Goal: Communication & Community: Participate in discussion

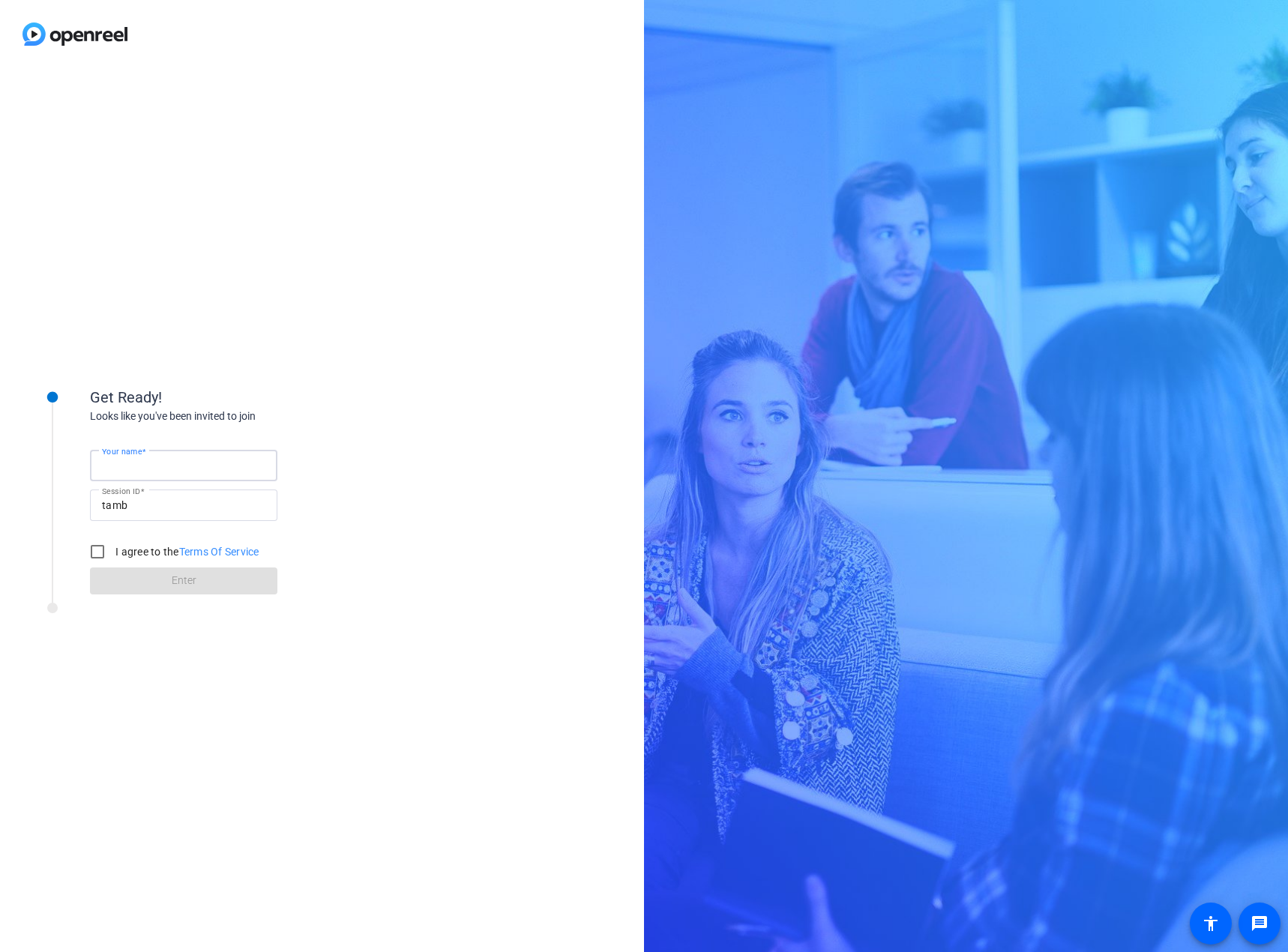
click at [230, 458] on input "Your name" at bounding box center [183, 466] width 163 height 18
type input "Rifath"
click at [435, 532] on div "Get Ready! Looks like you've been invited to join Your name Rifath Session ID t…" at bounding box center [322, 511] width 644 height 885
click at [134, 548] on label "I agree to the Terms Of Service" at bounding box center [185, 552] width 147 height 15
click at [112, 548] on input "I agree to the Terms Of Service" at bounding box center [97, 552] width 30 height 30
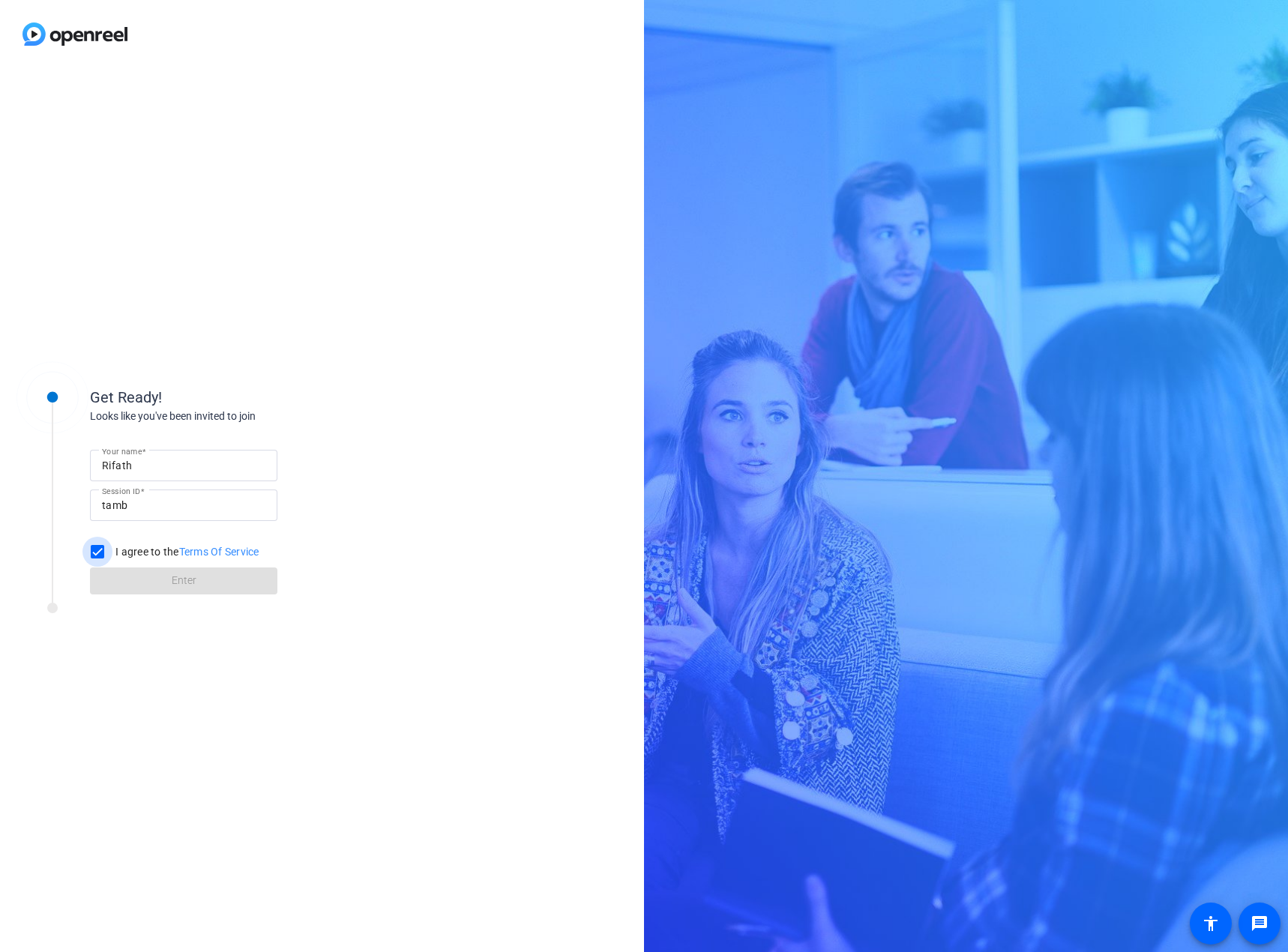
checkbox input "true"
click at [148, 585] on span at bounding box center [184, 581] width 188 height 36
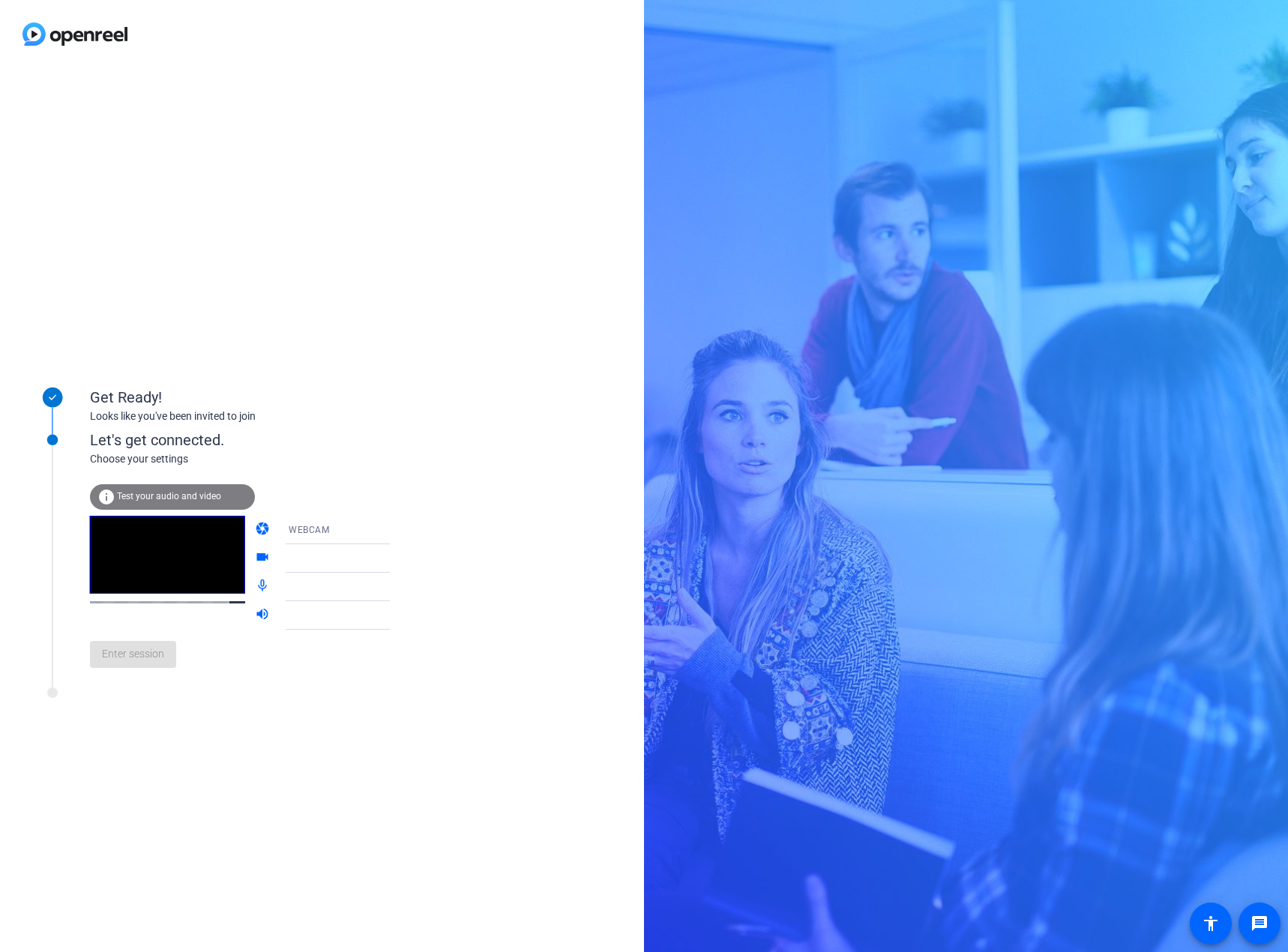
click at [255, 554] on mat-icon "videocam" at bounding box center [264, 559] width 18 height 18
click at [352, 559] on span "Integrated Camera (5986:910c)" at bounding box center [358, 557] width 139 height 12
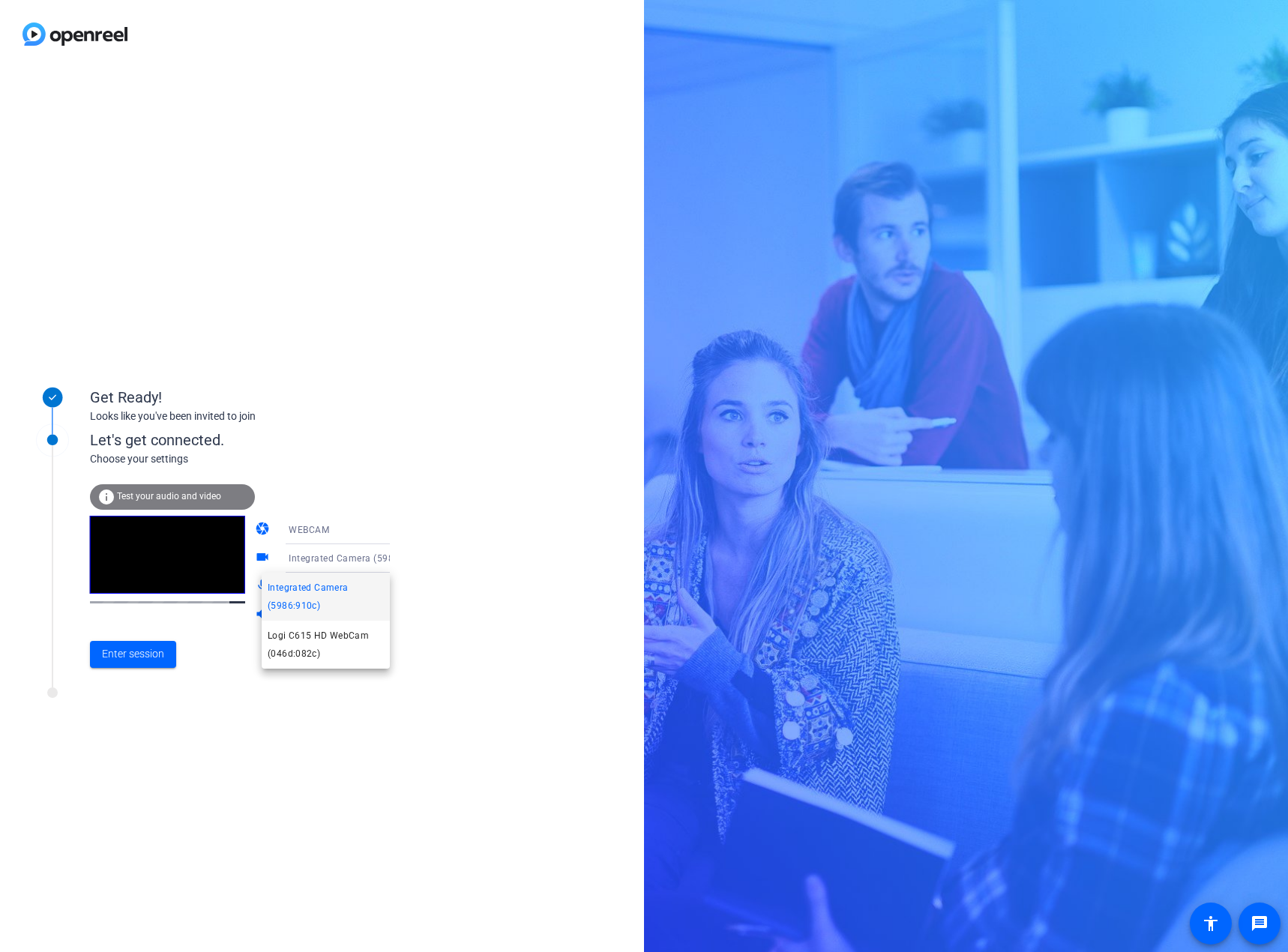
click at [352, 559] on div at bounding box center [644, 476] width 1288 height 952
click at [352, 534] on div "WEBCAM" at bounding box center [345, 530] width 112 height 19
click at [352, 534] on div at bounding box center [644, 476] width 1288 height 952
click at [344, 565] on div "Integrated Camera (5986:910c)" at bounding box center [345, 558] width 112 height 19
click at [322, 636] on span "Logi C615 HD WebCam (046d:082c)" at bounding box center [325, 644] width 116 height 36
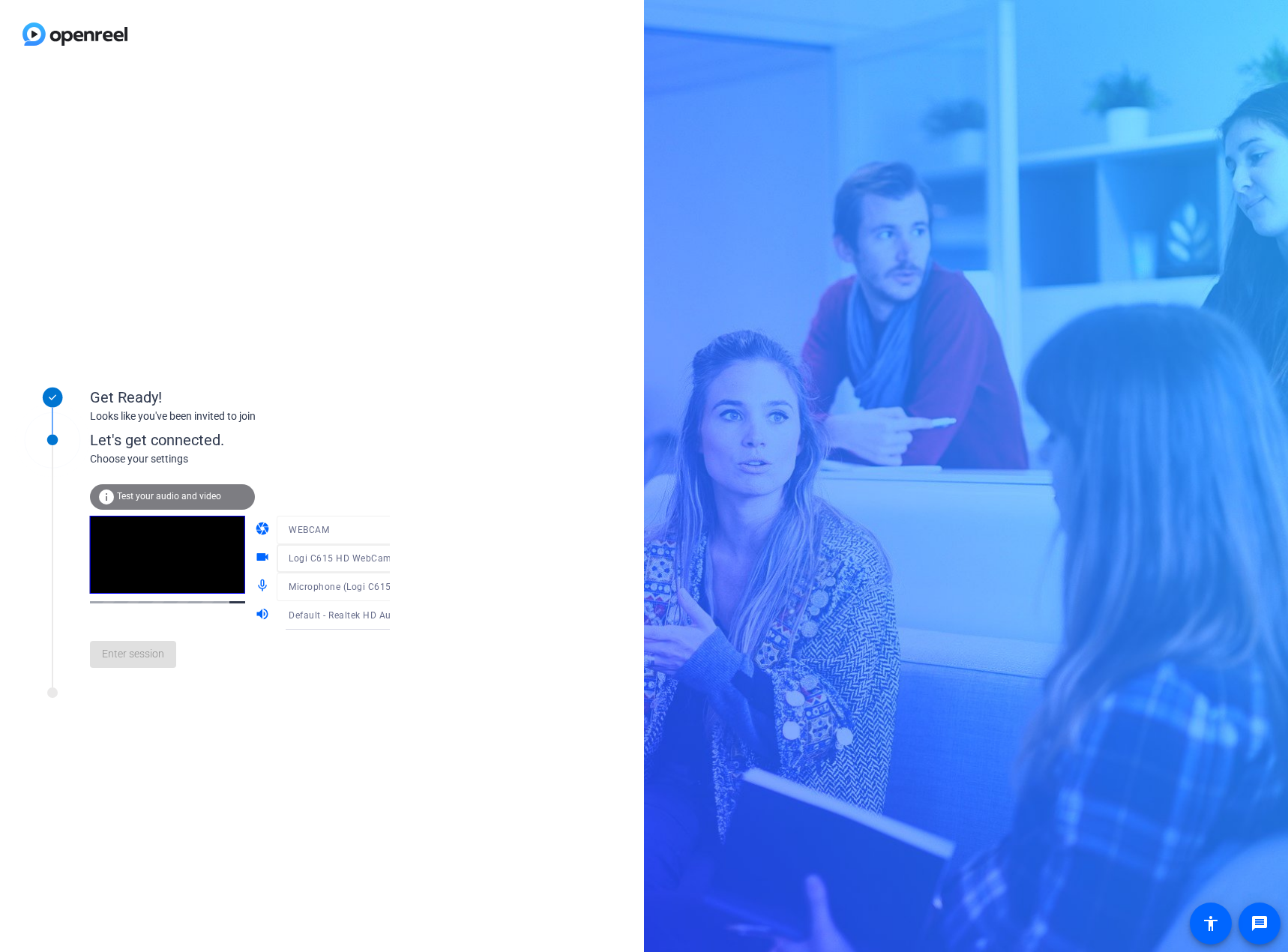
click at [255, 557] on mat-icon "videocam" at bounding box center [264, 559] width 18 height 18
click at [326, 564] on span "Logi C615 HD WebCam (046d:082c)" at bounding box center [368, 557] width 160 height 12
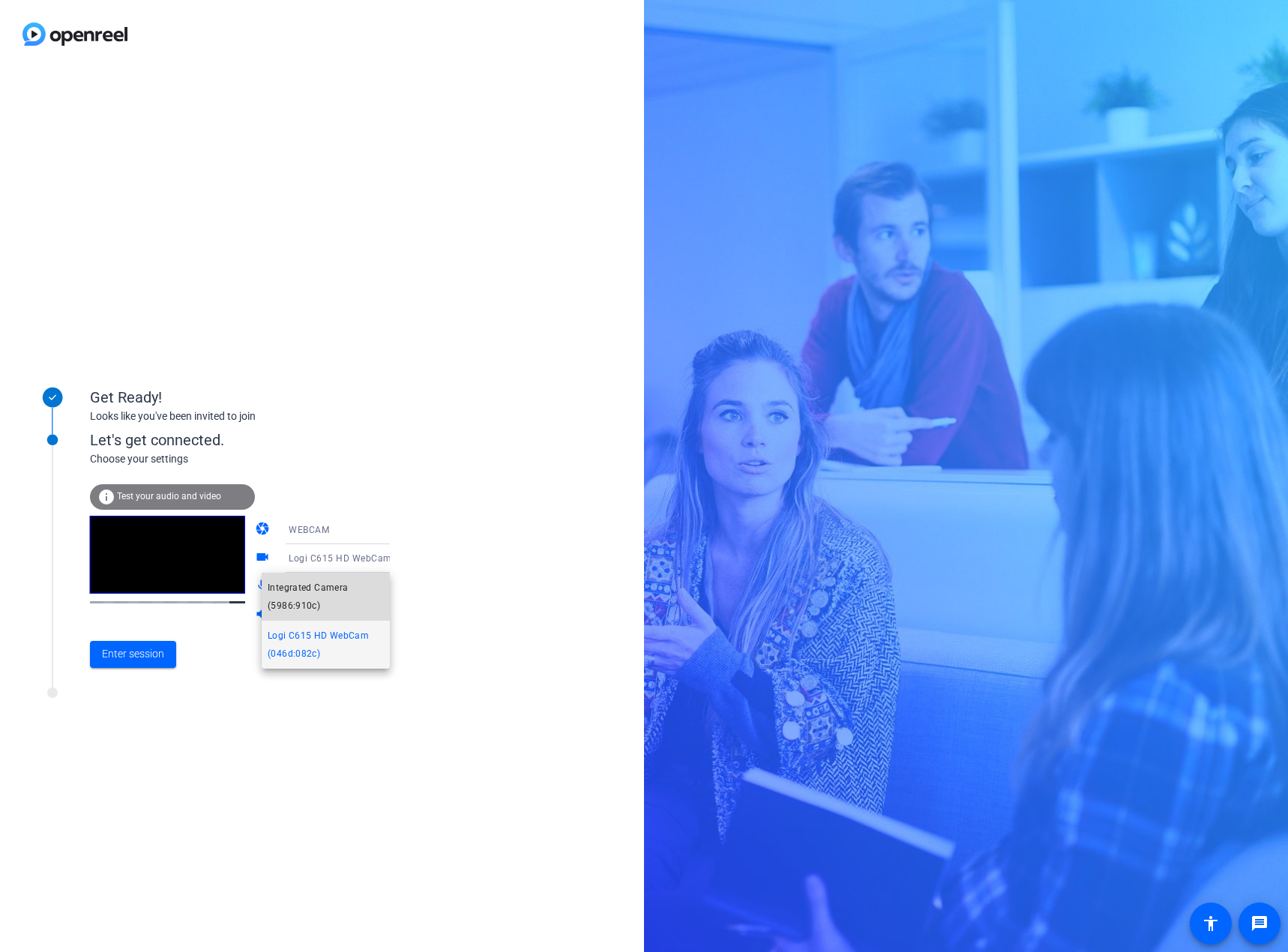
click at [320, 593] on span "Integrated Camera (5986:910c)" at bounding box center [325, 596] width 116 height 36
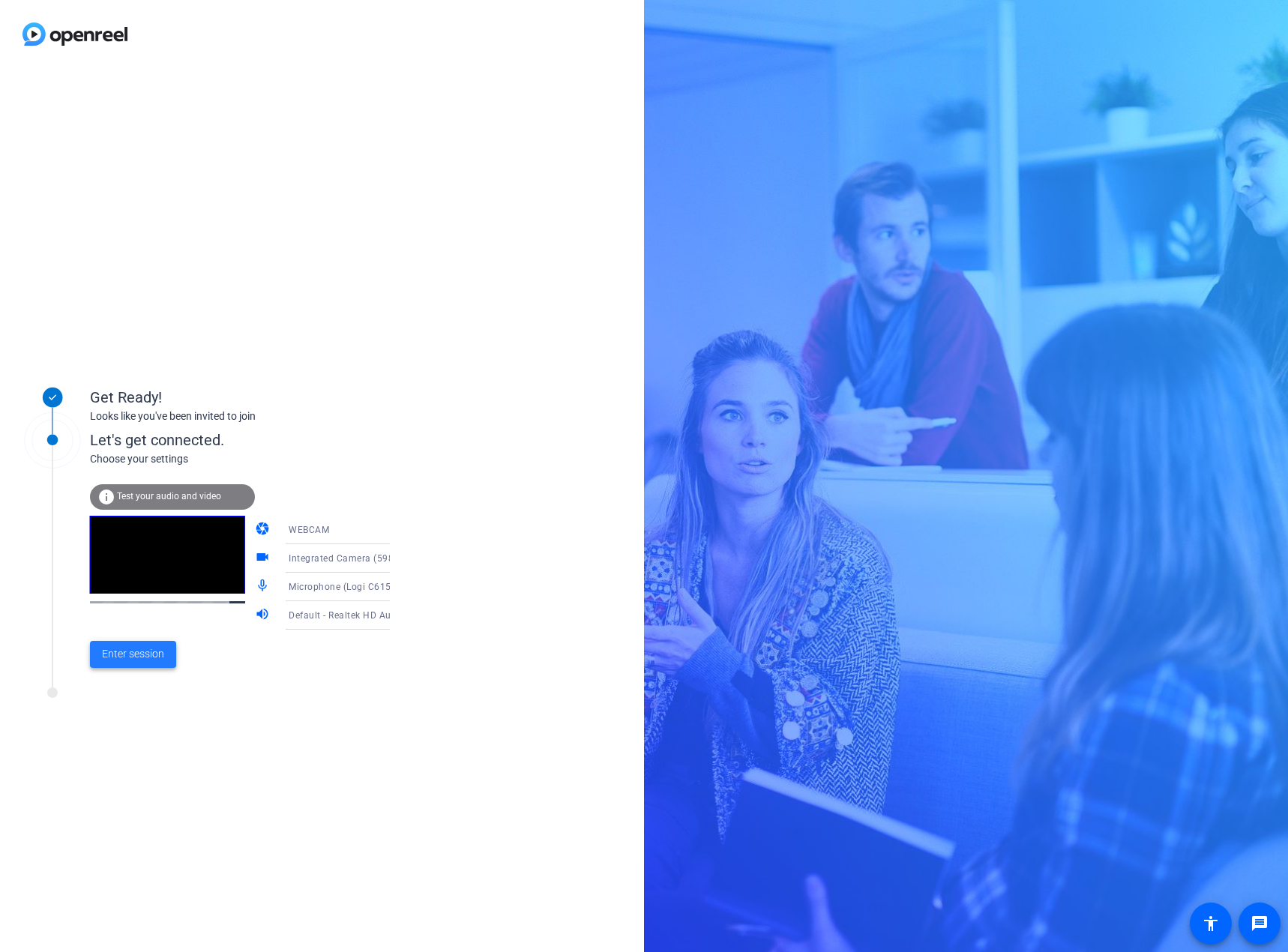
click at [147, 653] on span "Enter session" at bounding box center [133, 654] width 62 height 16
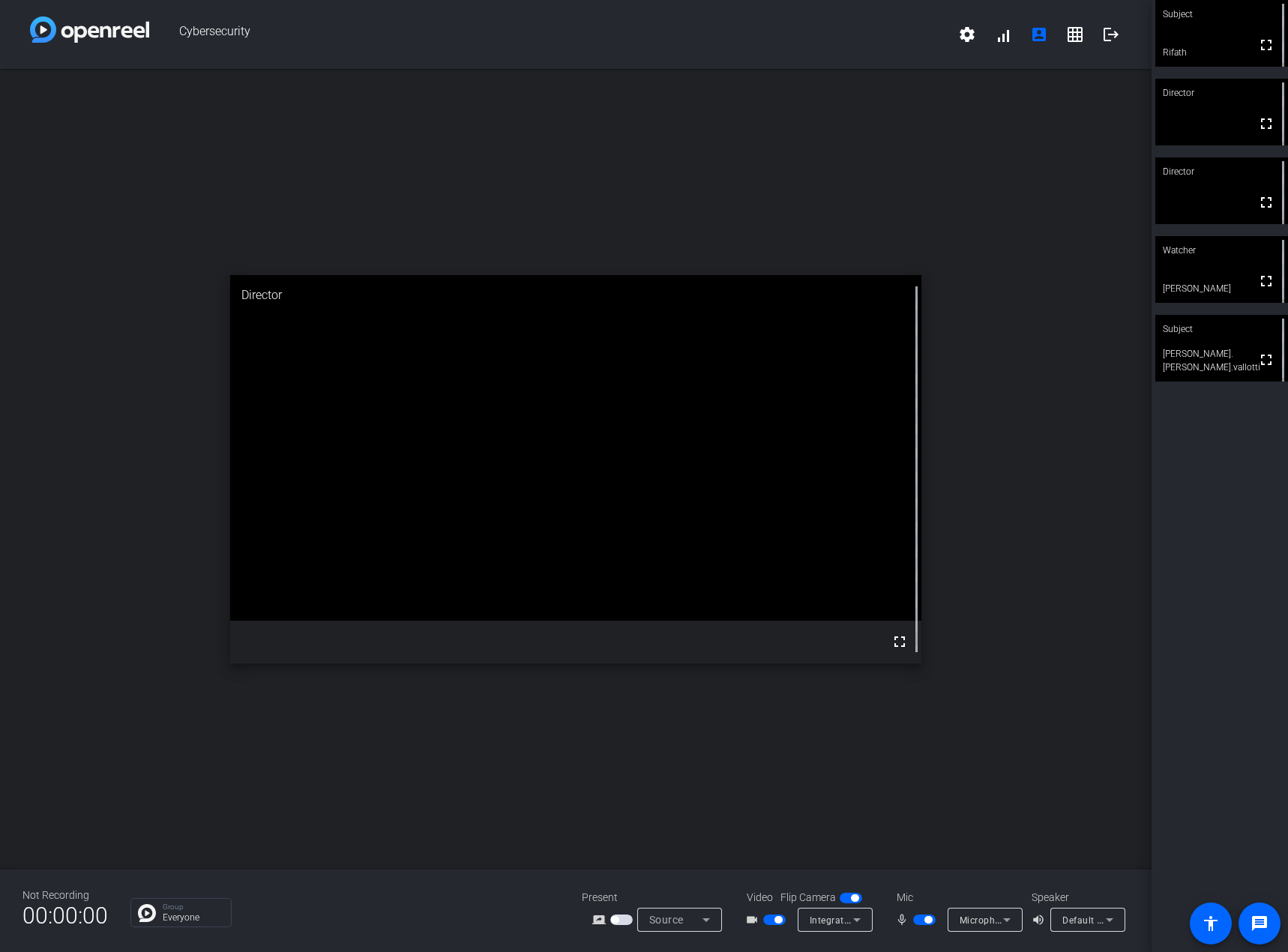
click at [926, 917] on span "button" at bounding box center [928, 920] width 7 height 7
click at [866, 922] on div "Integrated Camera (5986:910c)" at bounding box center [835, 920] width 75 height 24
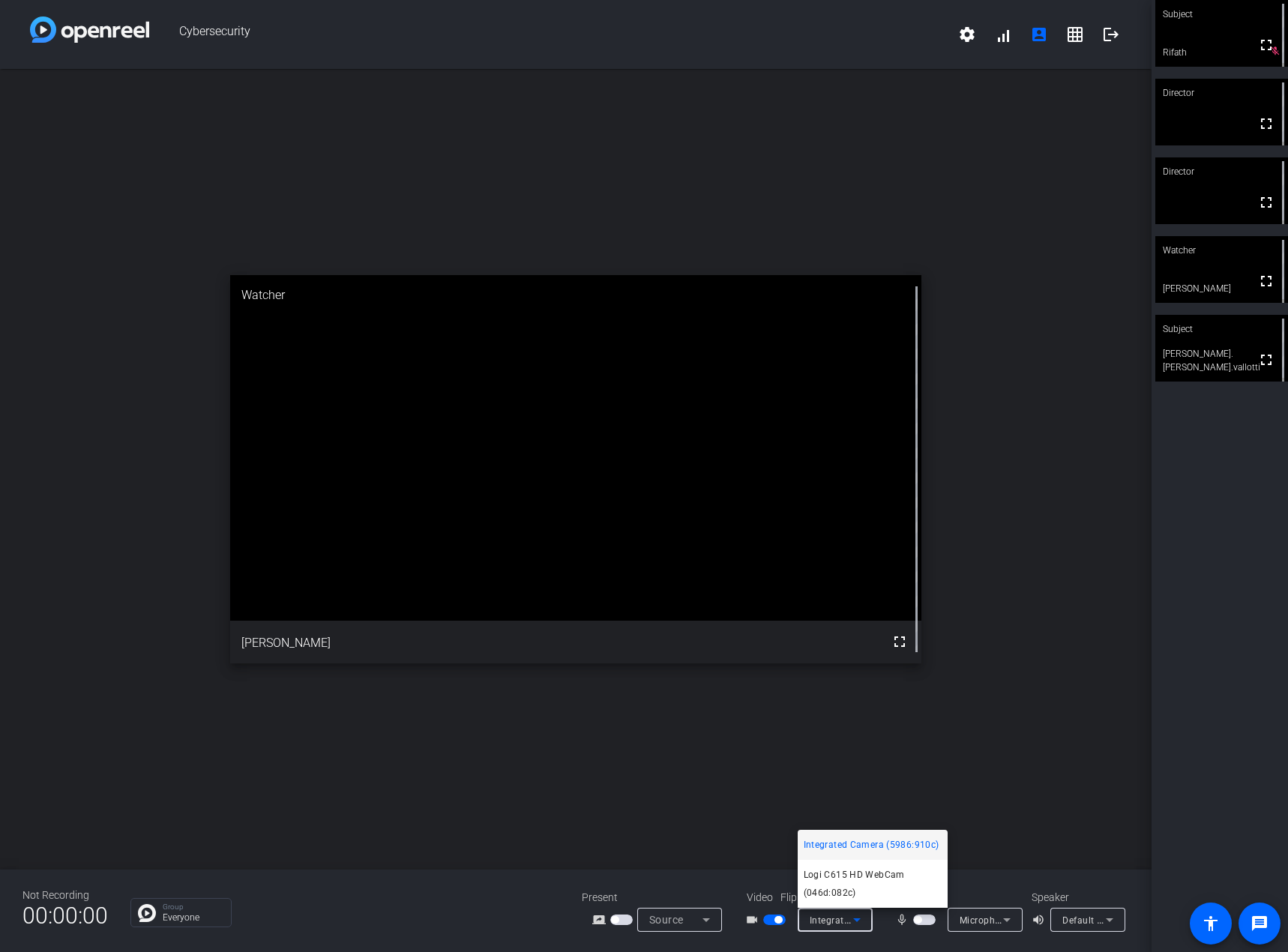
click at [398, 892] on div at bounding box center [644, 476] width 1288 height 952
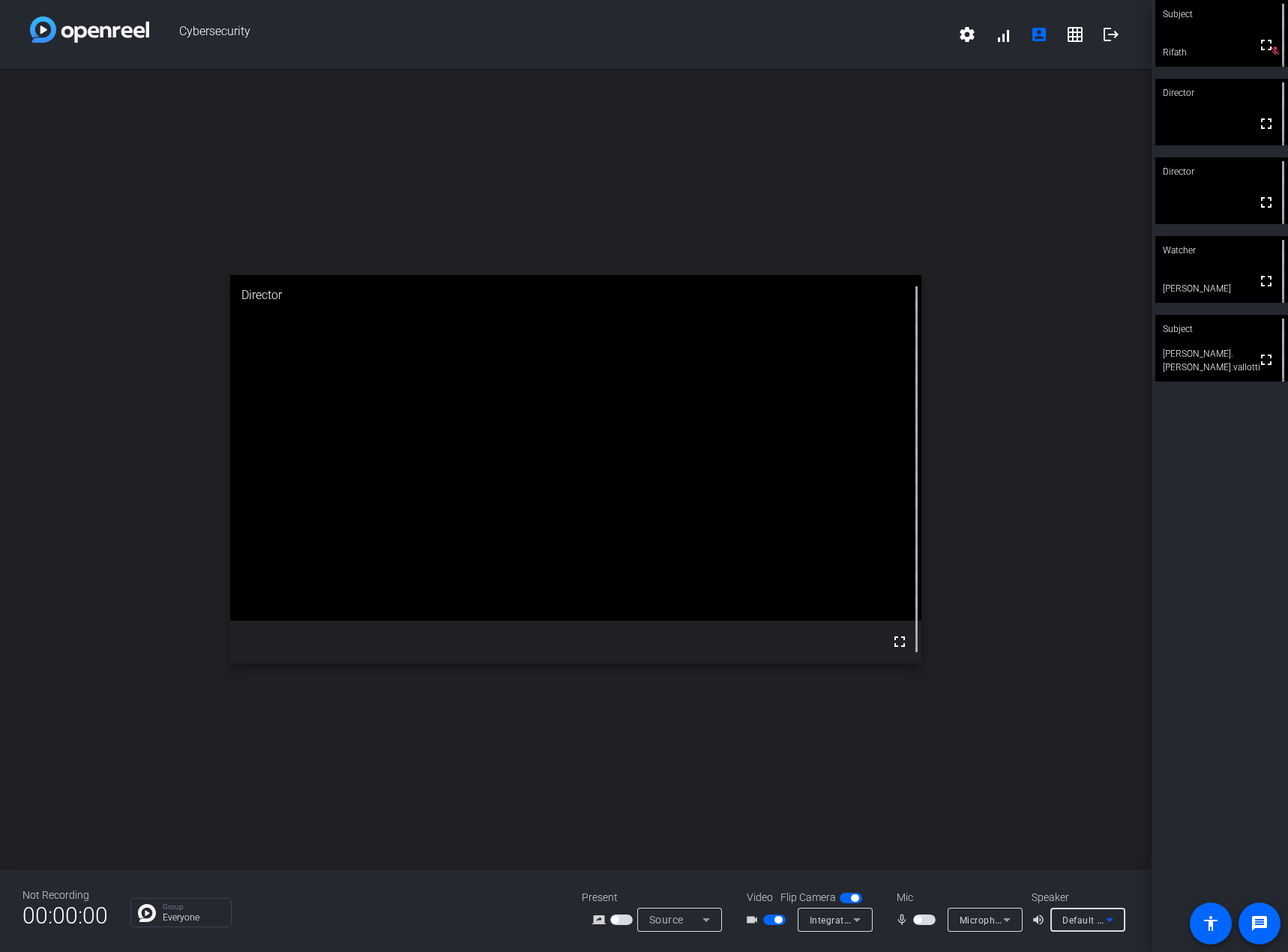
click at [1107, 926] on icon at bounding box center [1109, 920] width 18 height 18
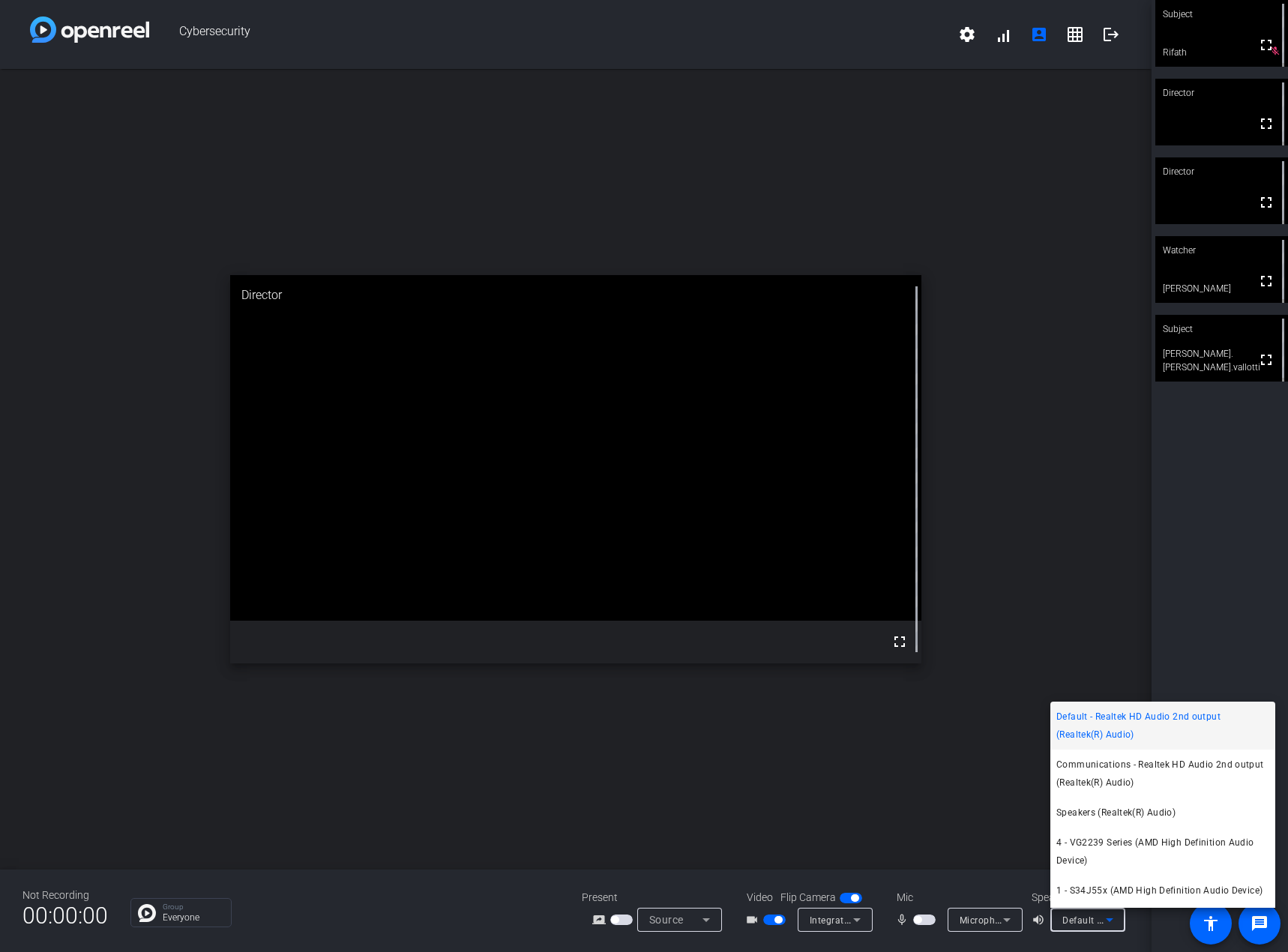
click at [984, 815] on div at bounding box center [644, 476] width 1288 height 952
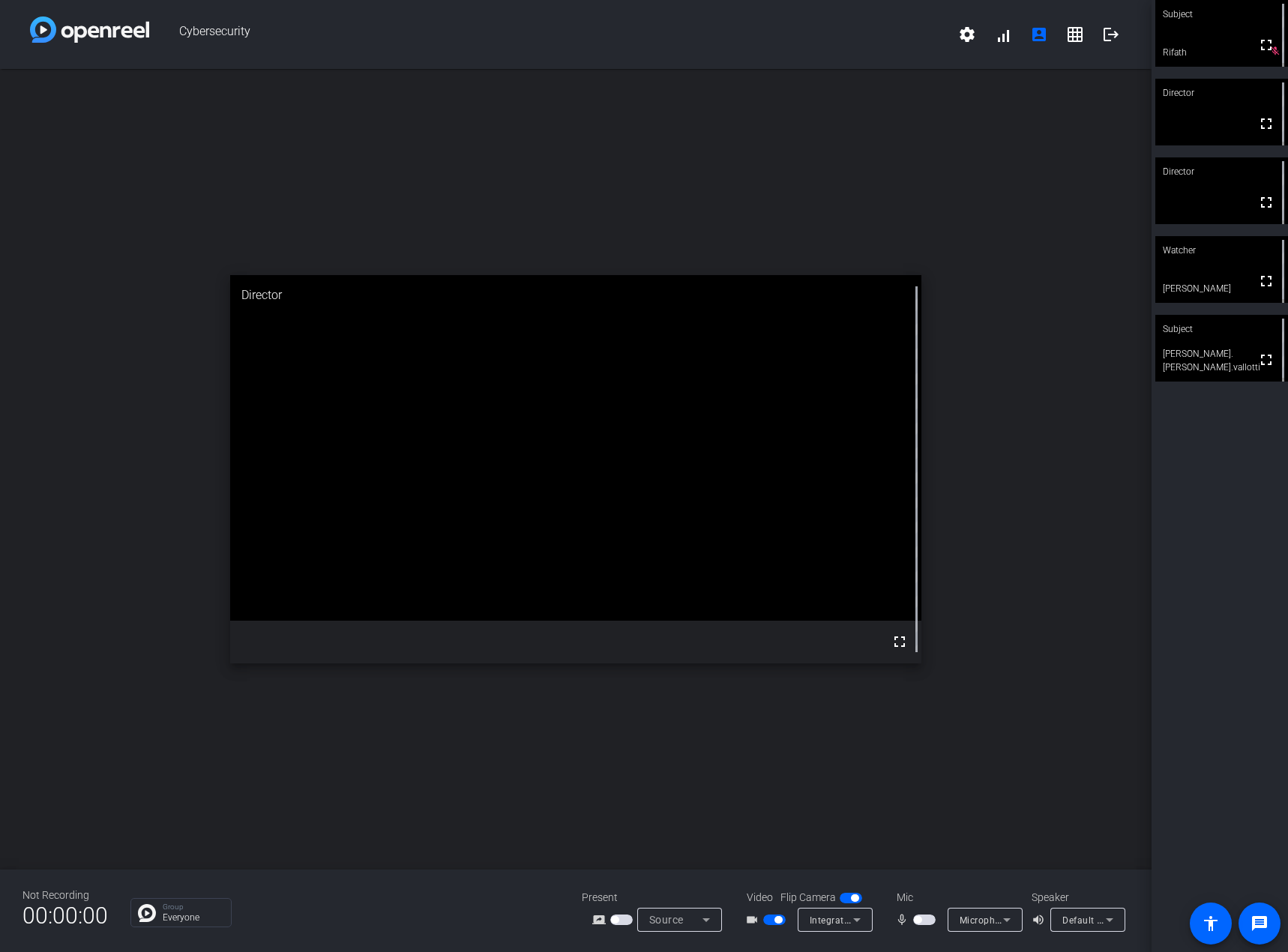
click at [768, 918] on span "button" at bounding box center [774, 920] width 23 height 11
click at [967, 23] on span at bounding box center [966, 34] width 36 height 36
click at [705, 103] on div at bounding box center [644, 476] width 1288 height 952
click at [372, 780] on div "open_in_new Director fullscreen" at bounding box center [575, 470] width 1151 height 801
click at [843, 927] on mat-form-field "Integrated Camera (5986:910c)" at bounding box center [835, 920] width 75 height 24
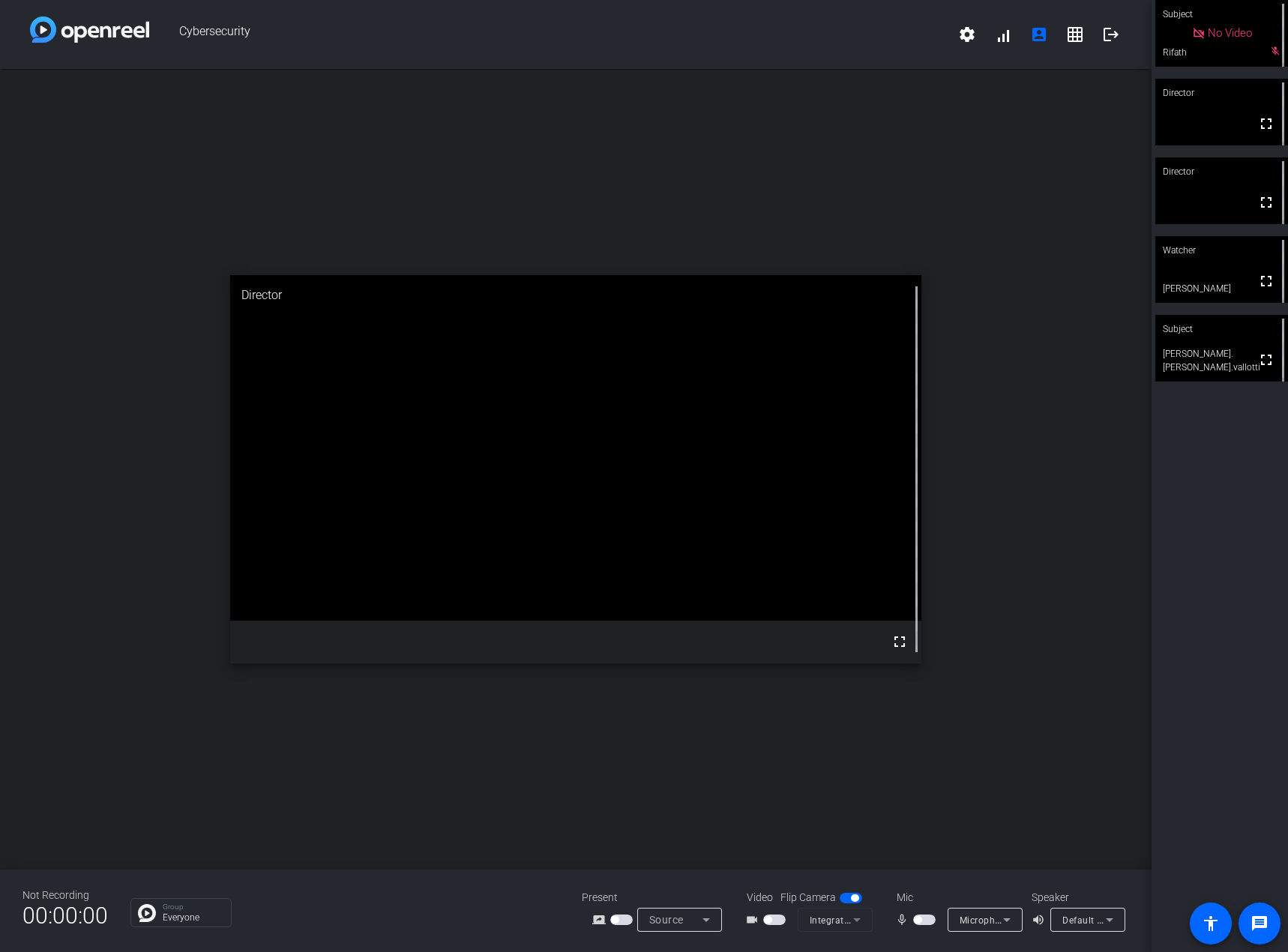
click at [925, 920] on span "button" at bounding box center [924, 920] width 23 height 11
click at [919, 919] on span "button" at bounding box center [924, 920] width 23 height 11
click at [1113, 47] on span at bounding box center [1110, 34] width 36 height 36
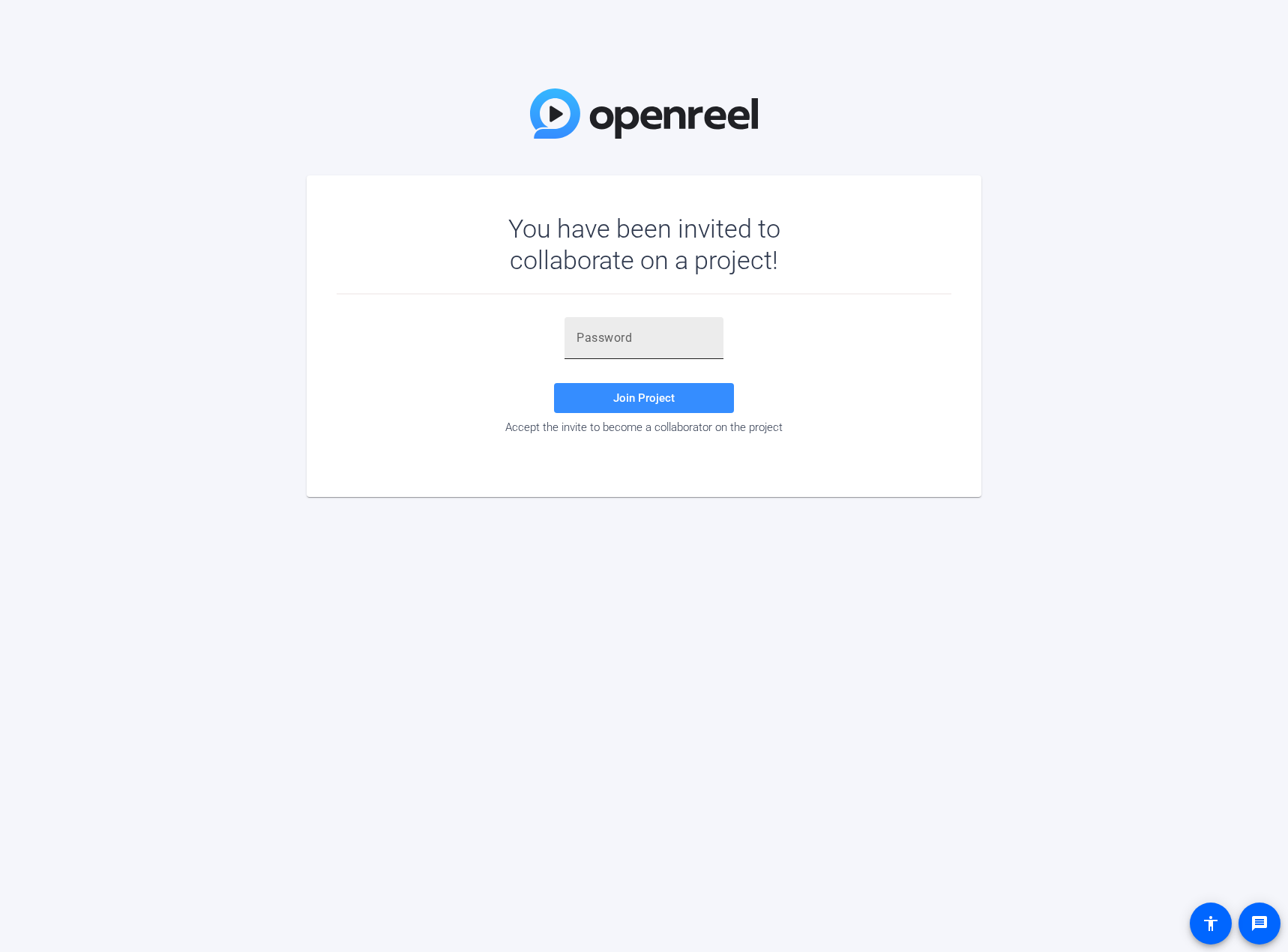
drag, startPoint x: 657, startPoint y: 361, endPoint x: 657, endPoint y: 352, distance: 9.0
click at [657, 356] on mat-form-field at bounding box center [644, 347] width 159 height 58
click at [657, 352] on div at bounding box center [644, 338] width 135 height 42
paste input "C(qd;B"
type input "C(qd;B"
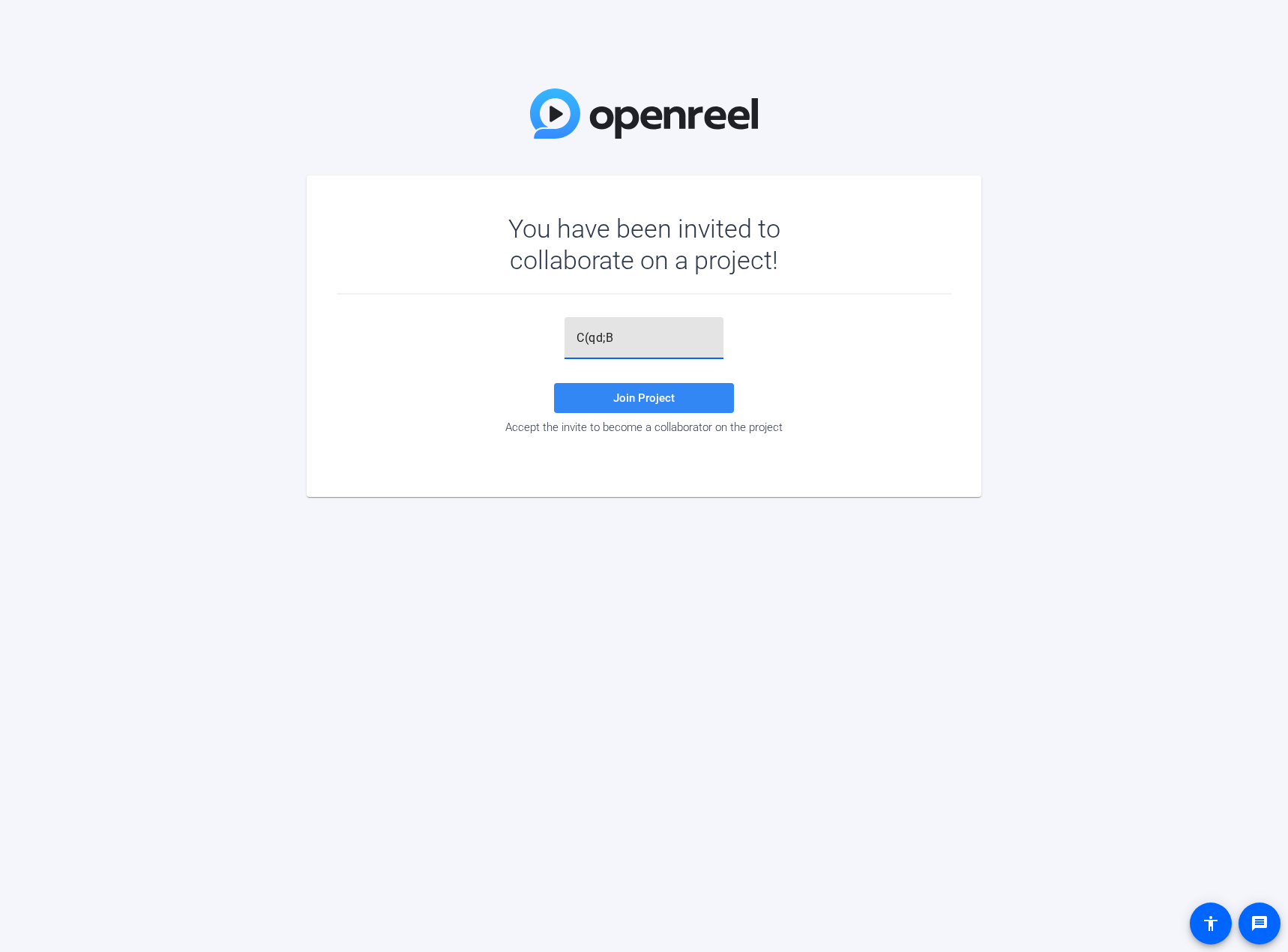
click at [647, 395] on span "Join Project" at bounding box center [644, 398] width 61 height 14
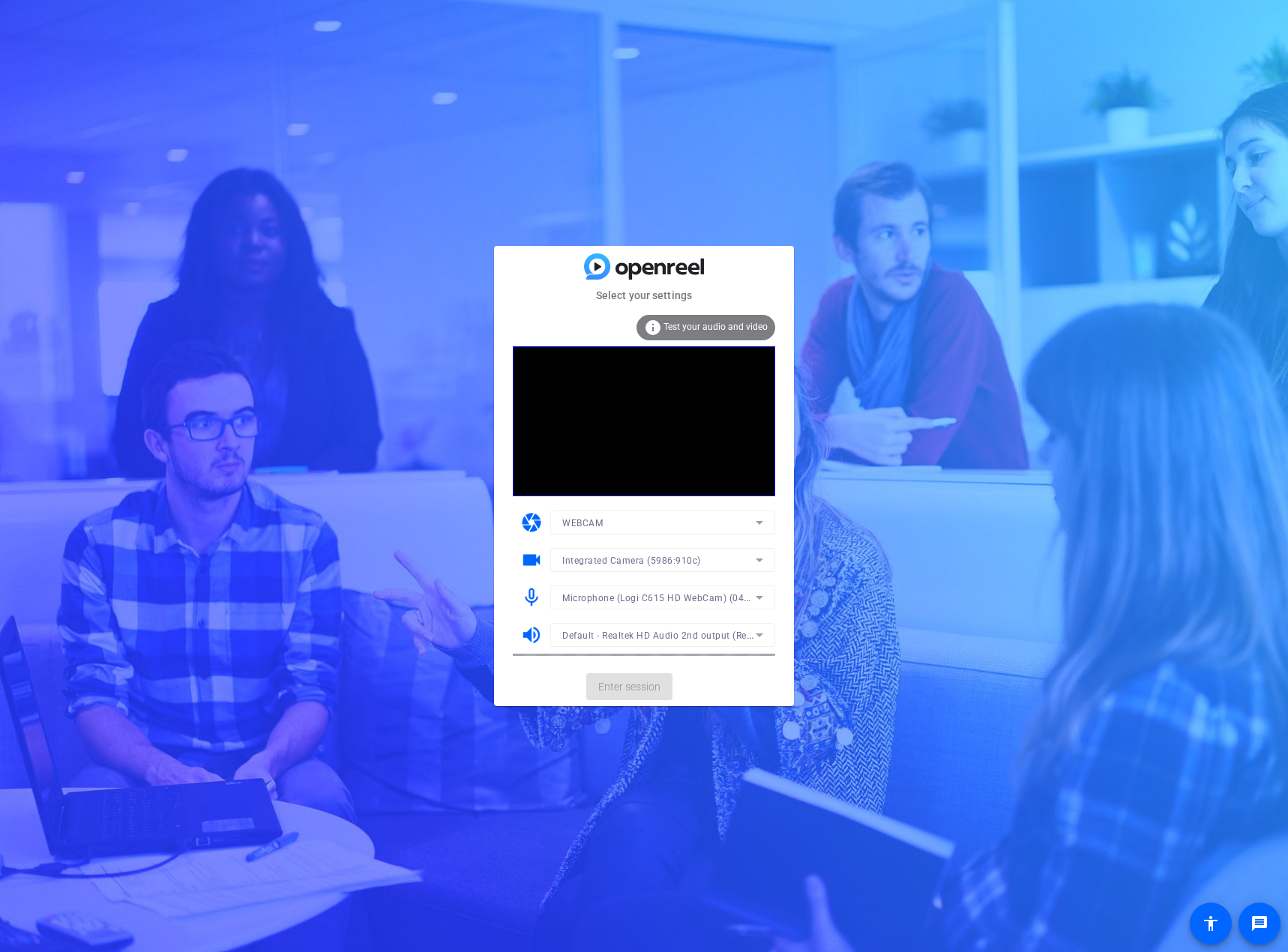
click at [661, 564] on mat-form-field "Integrated Camera (5986:910c)" at bounding box center [663, 560] width 225 height 24
click at [683, 522] on div "WEBCAM" at bounding box center [659, 523] width 193 height 19
click at [683, 522] on div at bounding box center [644, 476] width 1288 height 952
click at [647, 554] on div "Integrated Camera (5986:910c)" at bounding box center [659, 560] width 193 height 19
click at [647, 554] on div at bounding box center [644, 476] width 1288 height 952
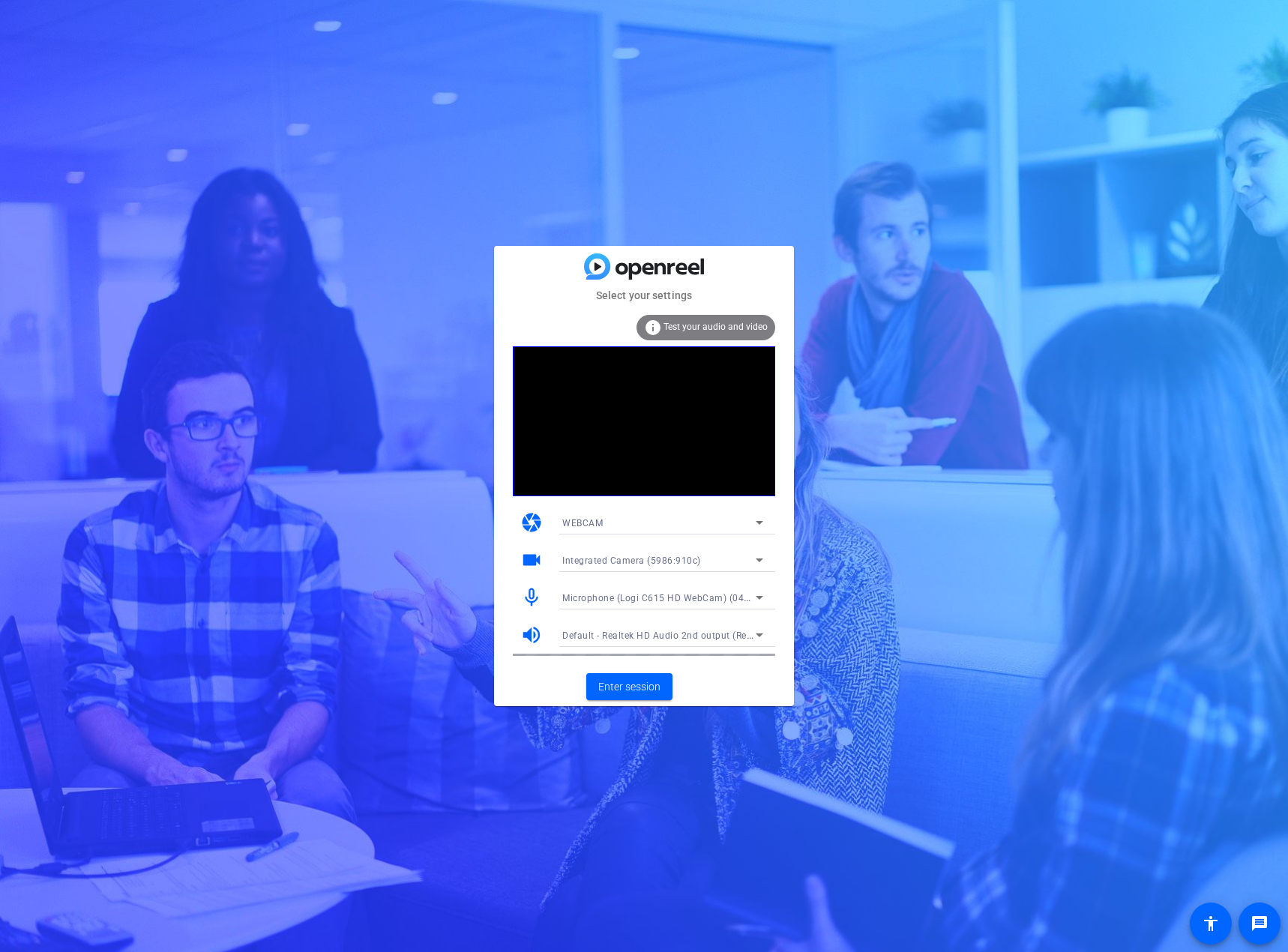
click at [893, 577] on div "Select your settings info Test your audio and video camera WEBCAM videocam Inte…" at bounding box center [644, 476] width 1288 height 952
click at [648, 686] on span "Enter session" at bounding box center [629, 687] width 62 height 16
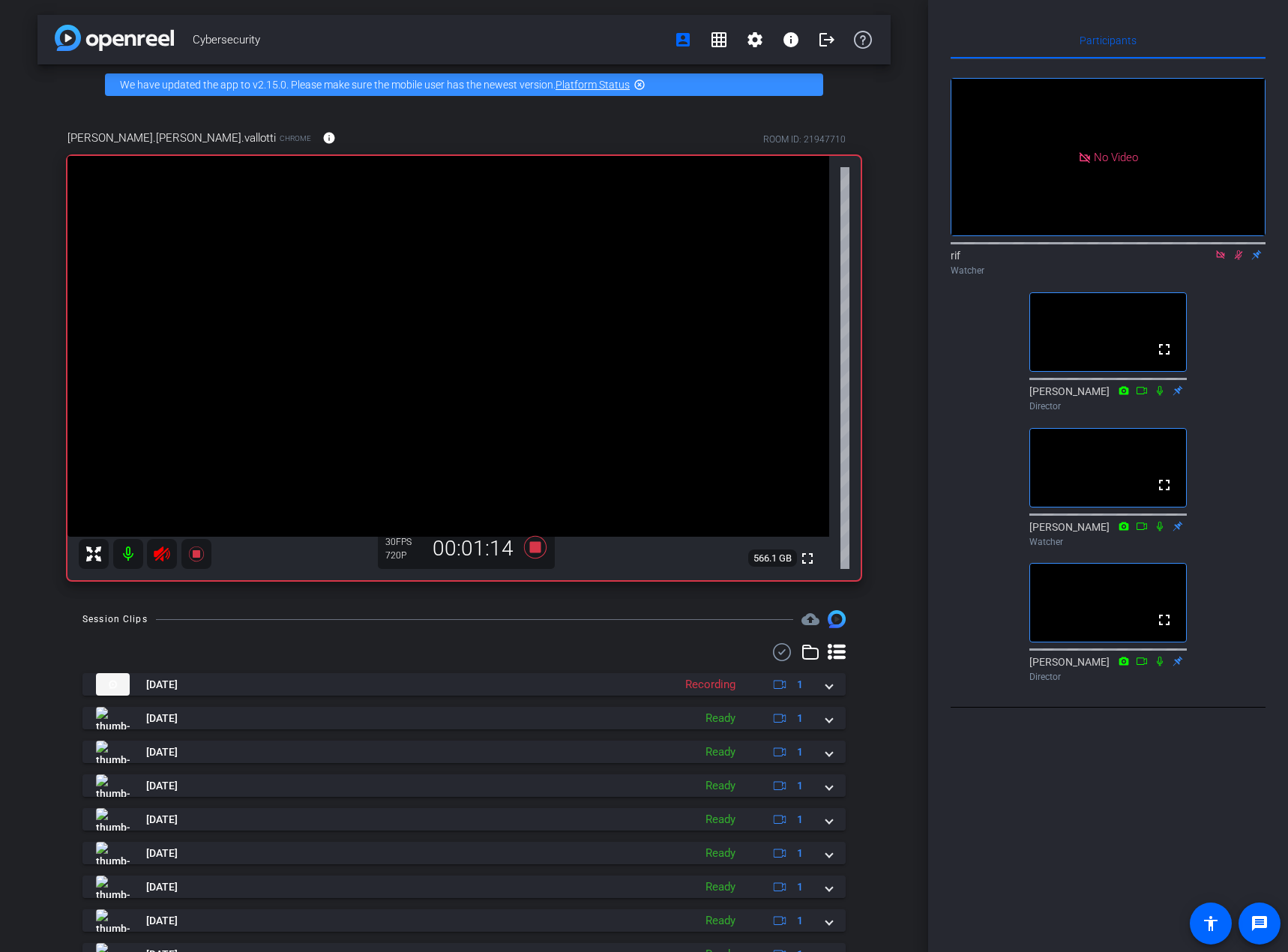
click at [46, 615] on div "Session Clips cloud_upload [DATE] Recording 1 [DATE] Ready 1 [DATE] Ready 1 [DA…" at bounding box center [464, 831] width 853 height 442
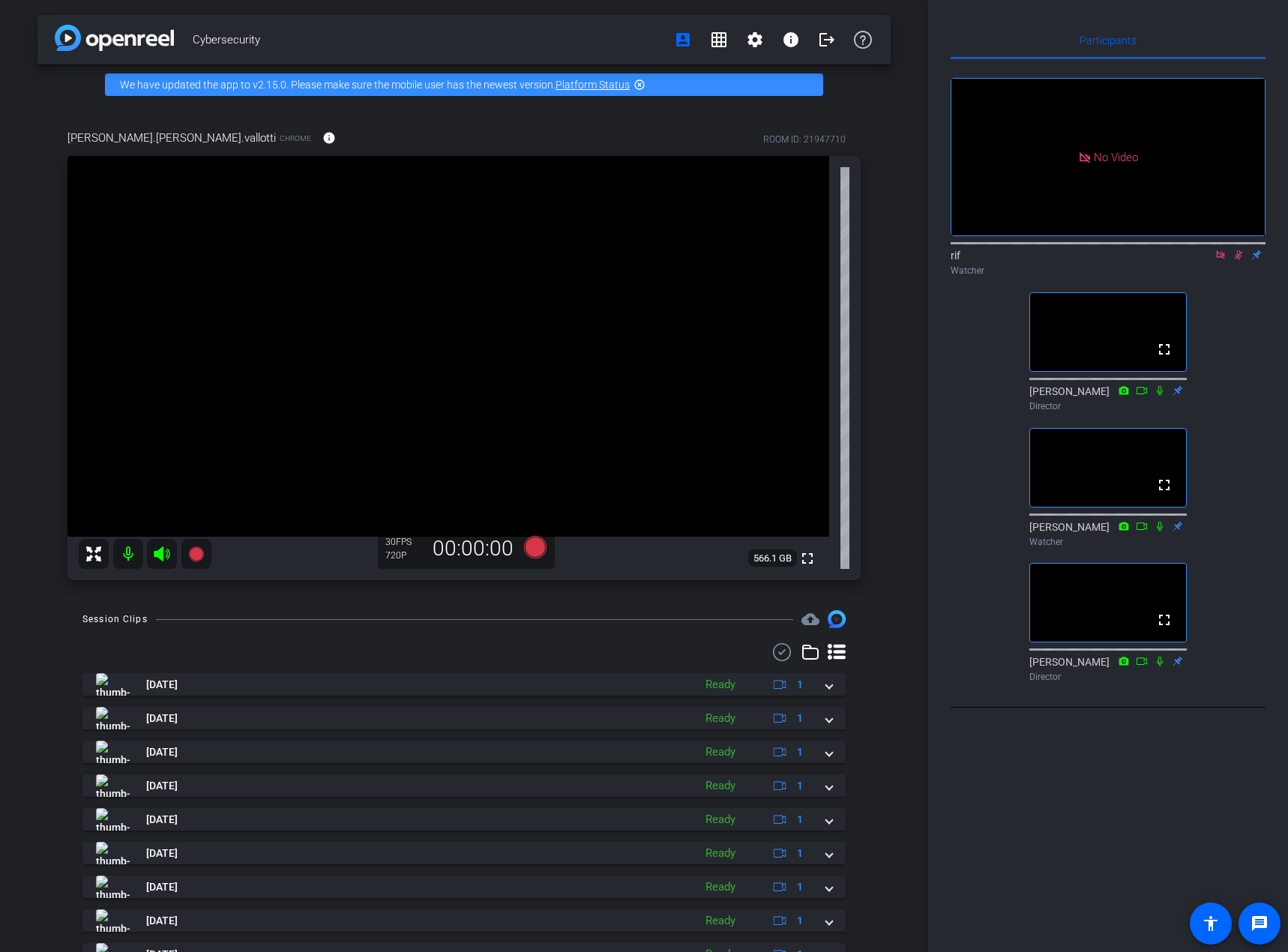
click at [1238, 260] on icon at bounding box center [1238, 255] width 8 height 10
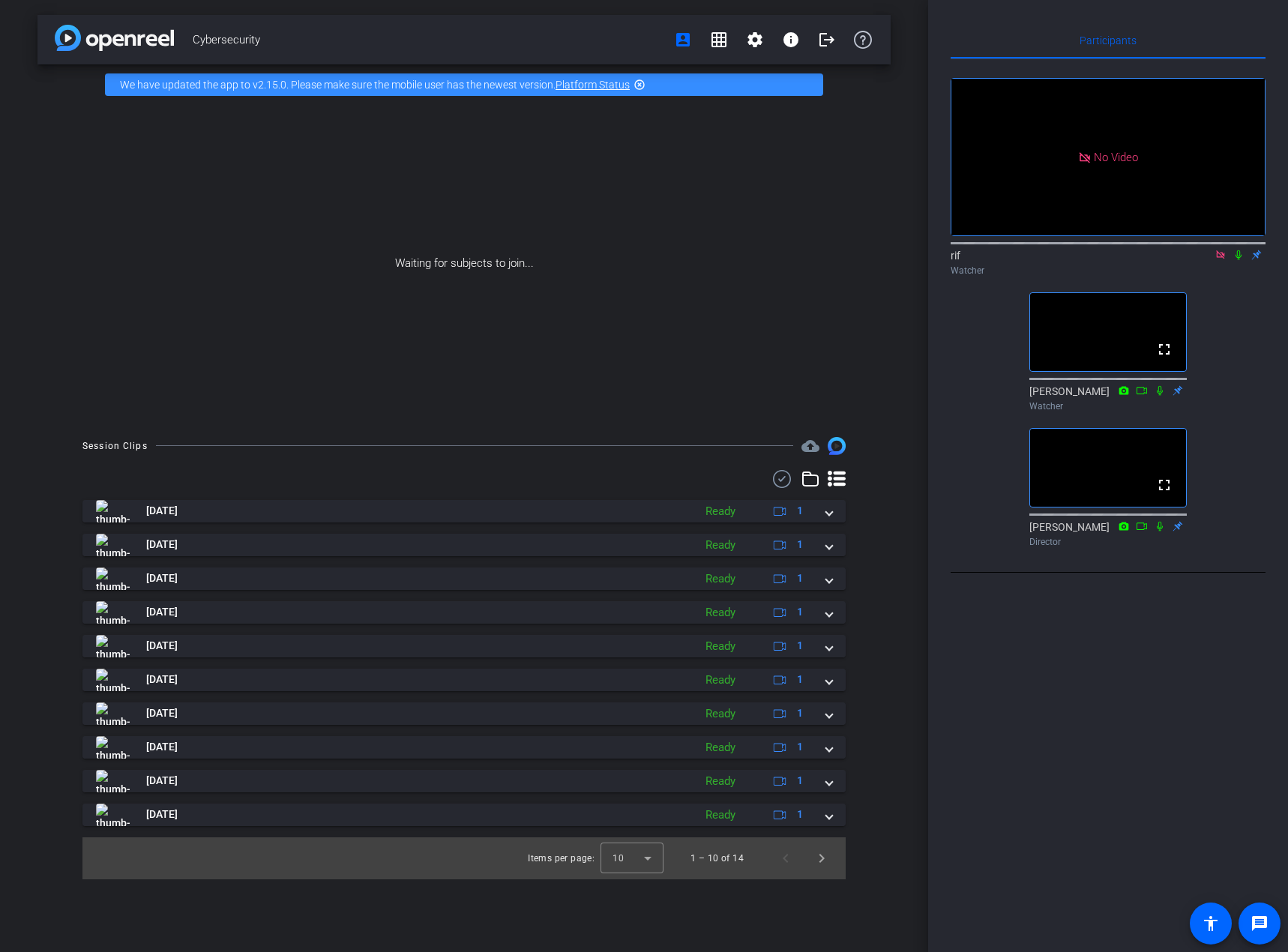
click at [1237, 260] on icon at bounding box center [1238, 255] width 12 height 11
click at [823, 43] on mat-icon "logout" at bounding box center [827, 40] width 18 height 18
click at [825, 42] on mat-icon "logout" at bounding box center [827, 40] width 18 height 18
